Goal: Check status: Check status

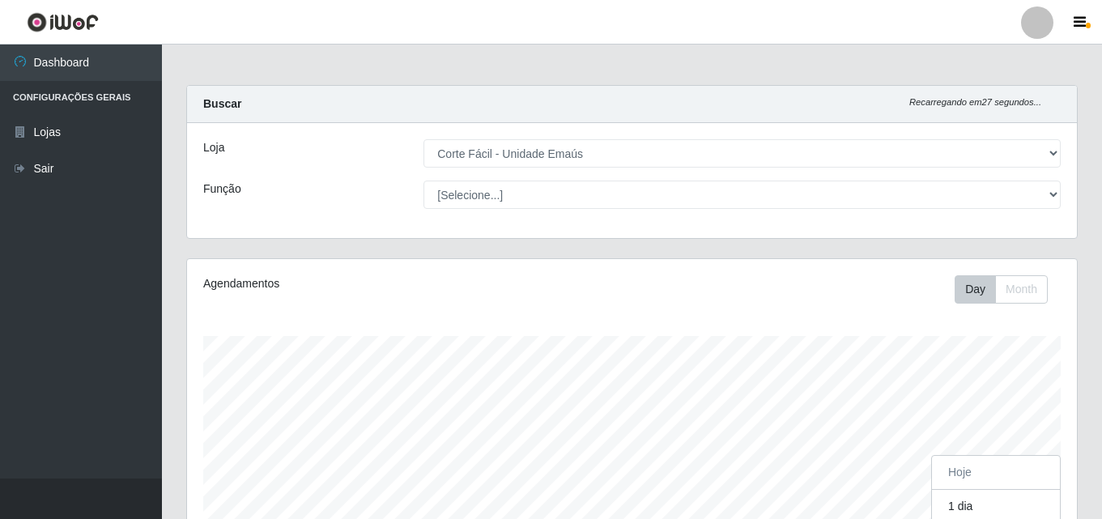
select select "201"
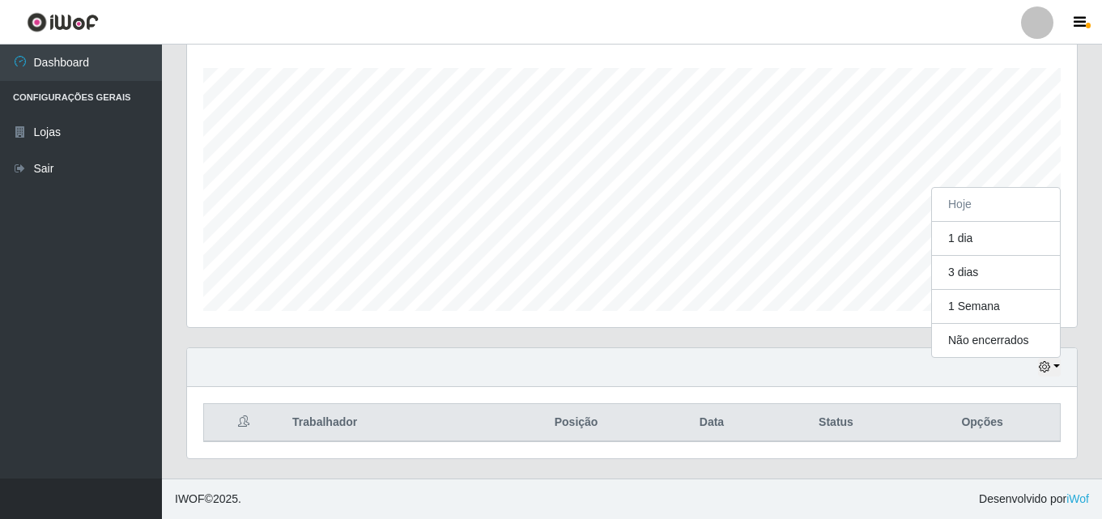
scroll to position [336, 890]
click at [977, 297] on button "1 Semana" at bounding box center [996, 307] width 128 height 34
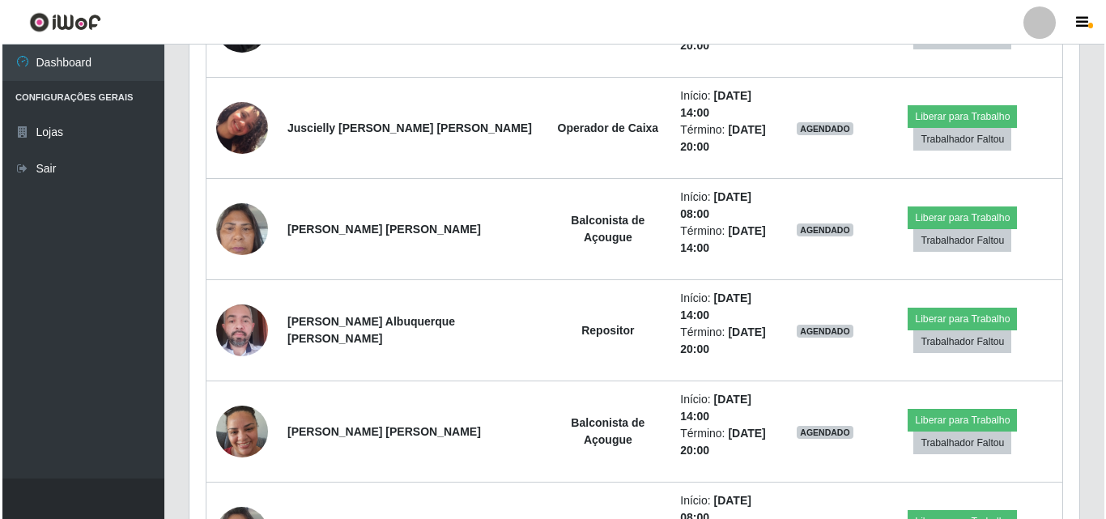
scroll to position [1320, 0]
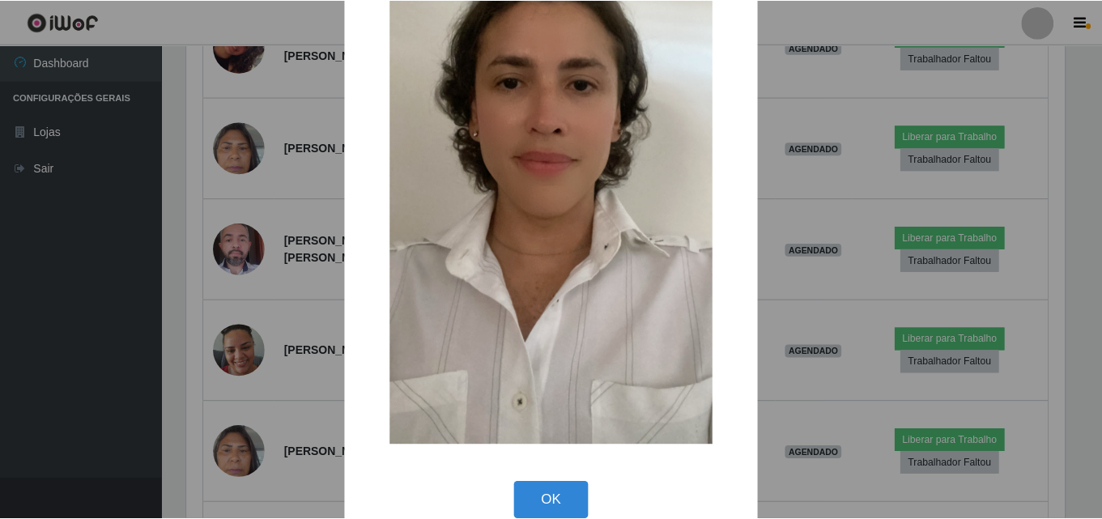
scroll to position [198, 0]
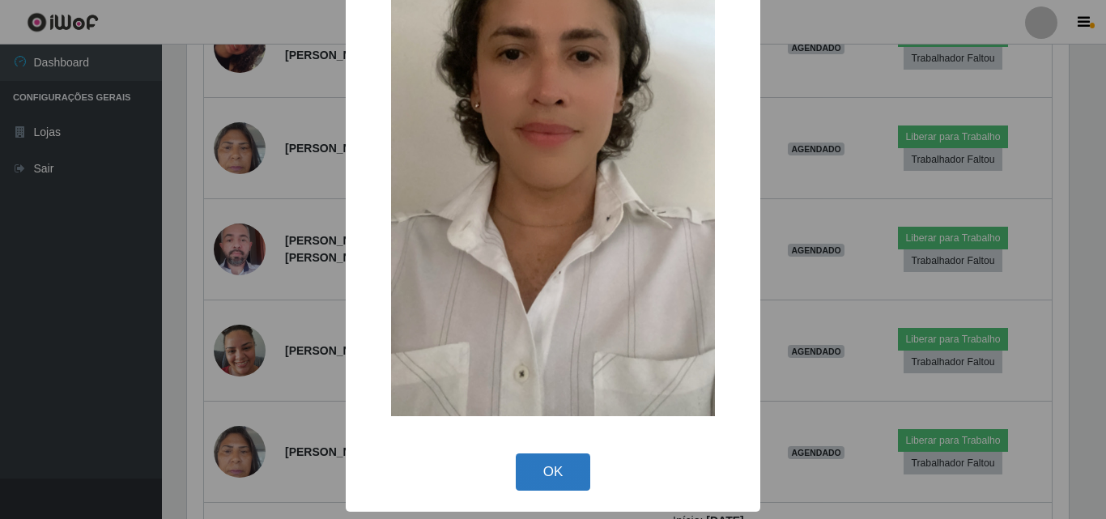
click at [538, 478] on button "OK" at bounding box center [553, 472] width 75 height 38
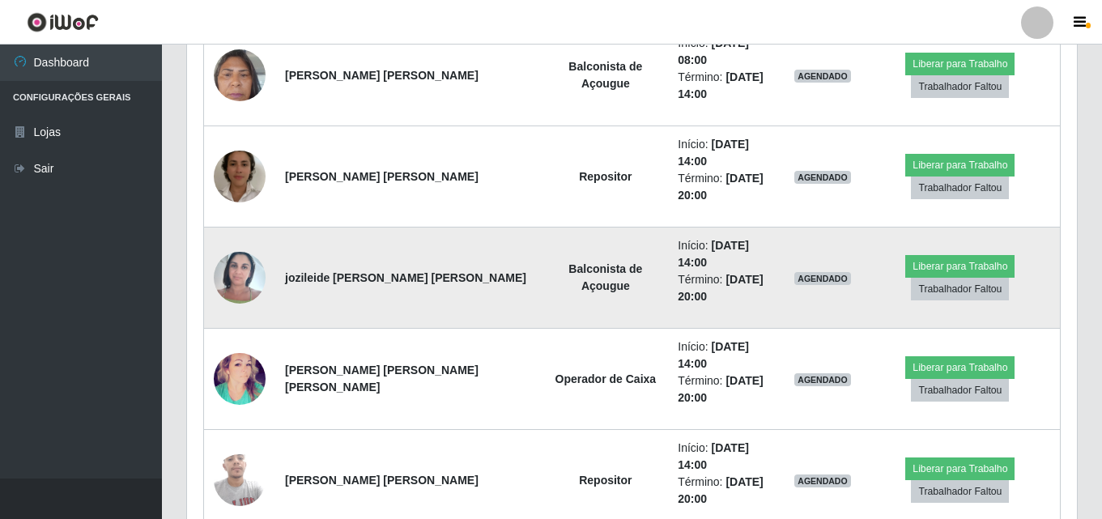
scroll to position [1725, 0]
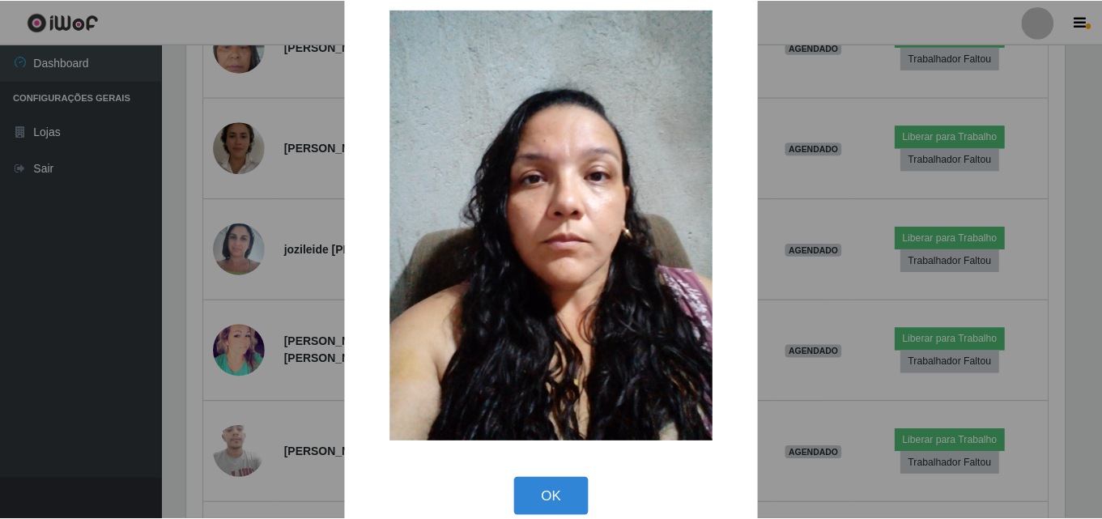
scroll to position [54, 0]
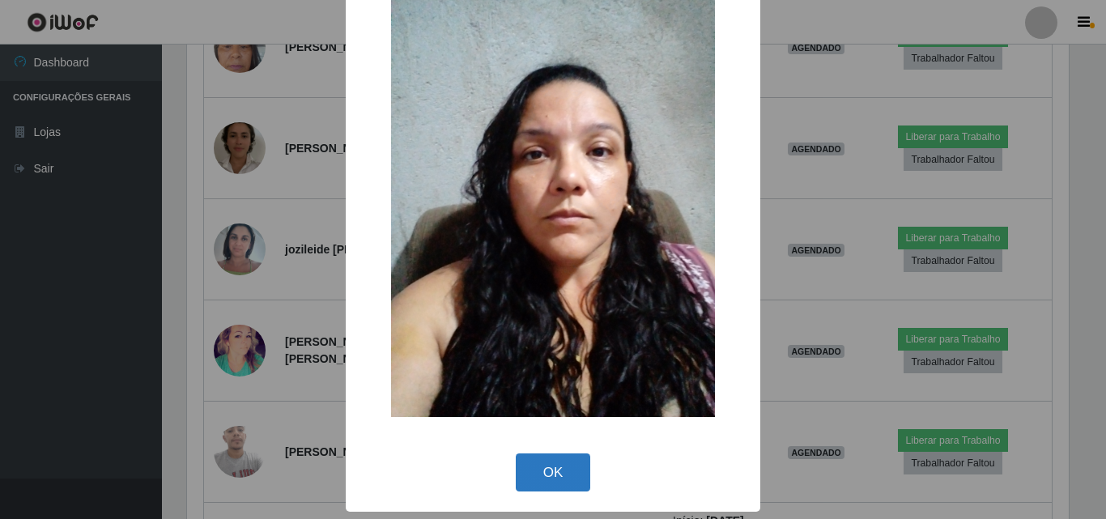
click at [522, 475] on button "OK" at bounding box center [553, 472] width 75 height 38
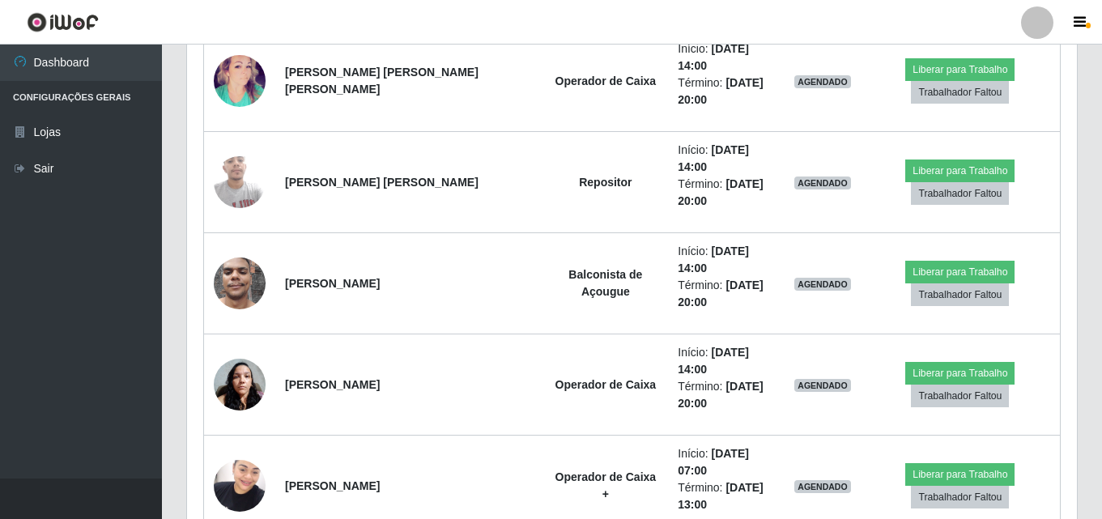
scroll to position [1968, 0]
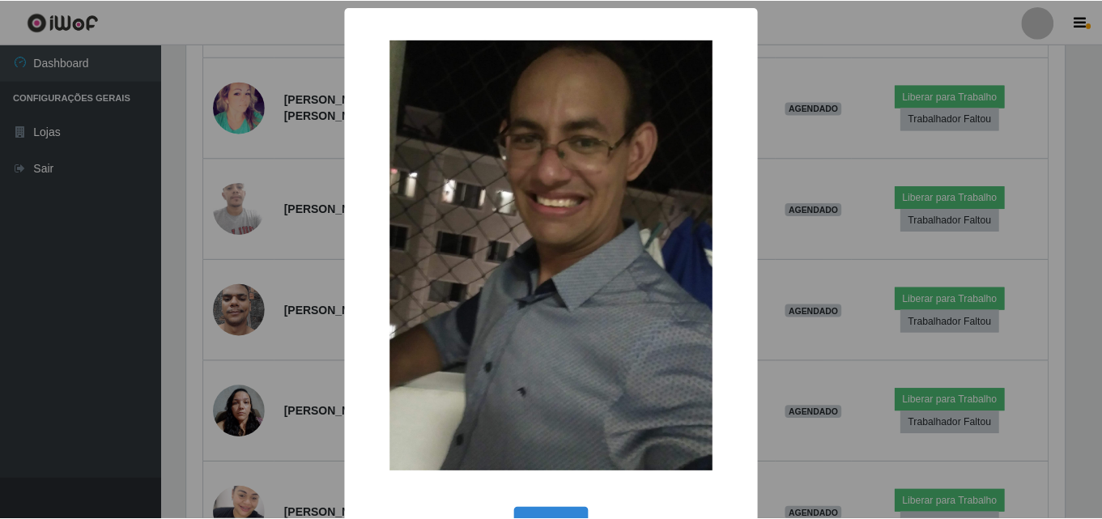
scroll to position [54, 0]
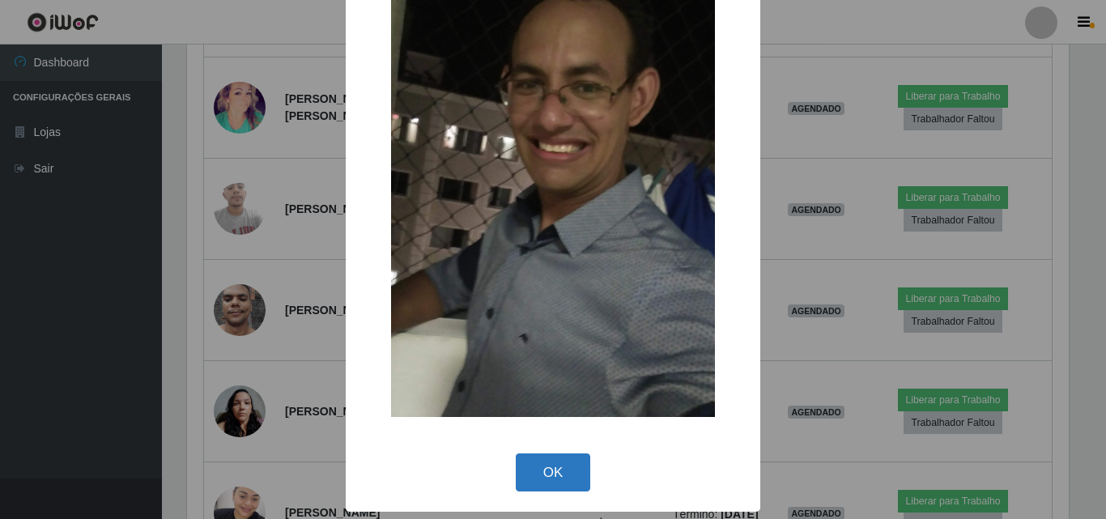
click at [516, 463] on button "OK" at bounding box center [553, 472] width 75 height 38
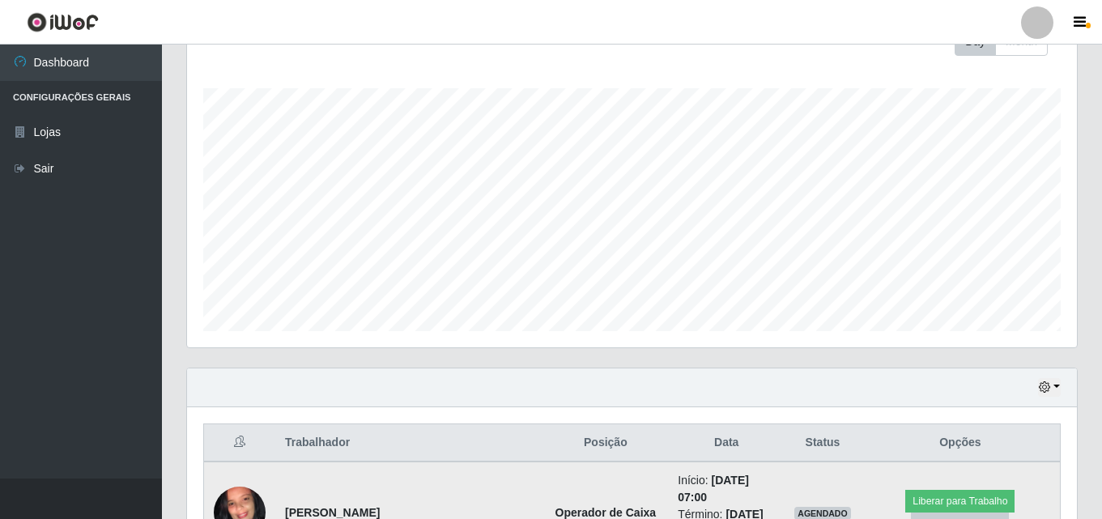
scroll to position [324, 0]
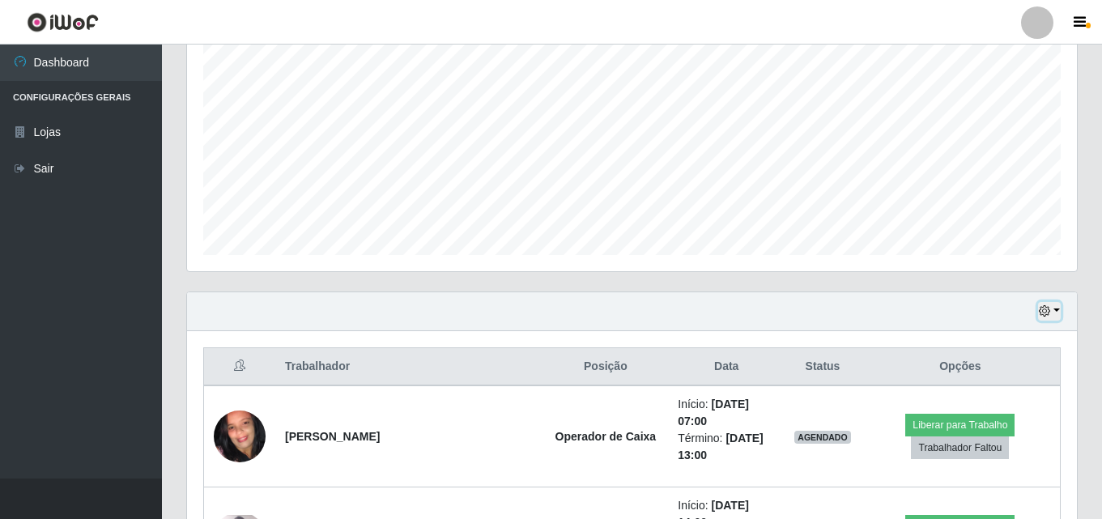
click at [1054, 314] on button "button" at bounding box center [1049, 311] width 23 height 19
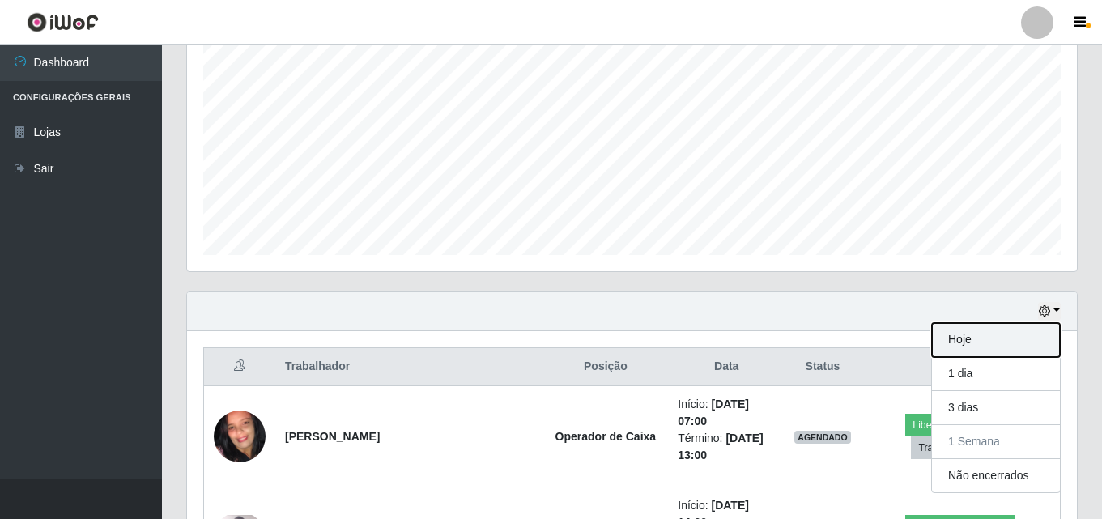
click at [937, 355] on button "Hoje" at bounding box center [996, 340] width 128 height 34
